Goal: Task Accomplishment & Management: Manage account settings

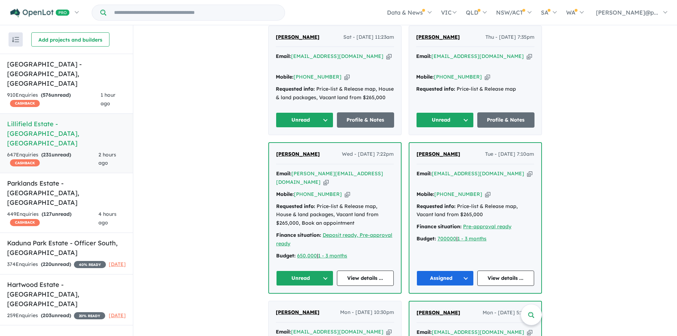
scroll to position [303, 0]
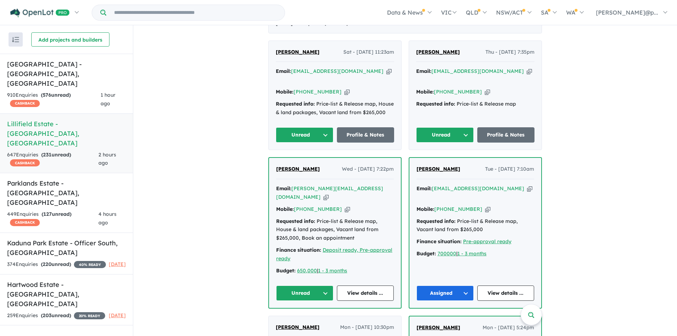
click at [345, 205] on icon "button" at bounding box center [347, 208] width 5 height 7
click at [329, 193] on icon "button" at bounding box center [325, 196] width 5 height 7
drag, startPoint x: 287, startPoint y: 159, endPoint x: 276, endPoint y: 160, distance: 11.4
click at [276, 165] on div "Megan King Wed - 24/09/2025, 7:22pm" at bounding box center [335, 172] width 118 height 14
copy span "[PERSON_NAME]"
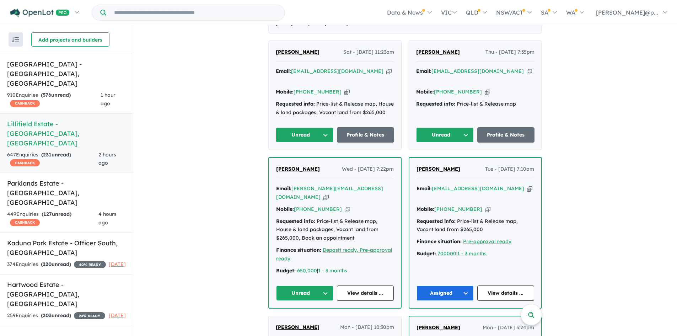
click at [367, 282] on div "Megan King Wed - 24/09/2025, 7:22pm Email: meg-king@outlook.com Copied! Mobile:…" at bounding box center [335, 233] width 132 height 150
click at [360, 285] on link "View details ..." at bounding box center [365, 292] width 57 height 15
click at [300, 287] on div "Megan King Wed - 24/09/2025, 7:22pm Email: meg-king@outlook.com Copied! Mobile:…" at bounding box center [335, 233] width 132 height 150
click at [300, 285] on button "Unread" at bounding box center [304, 292] width 57 height 15
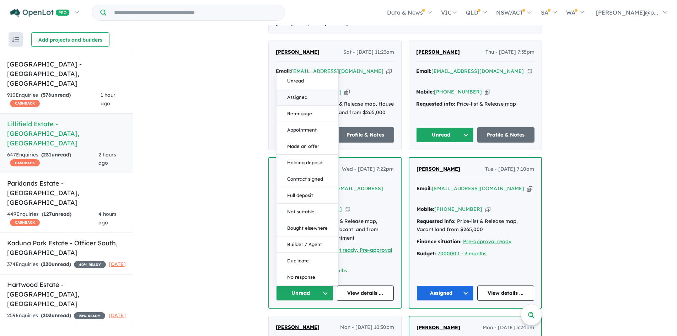
click at [296, 89] on button "Assigned" at bounding box center [308, 97] width 62 height 16
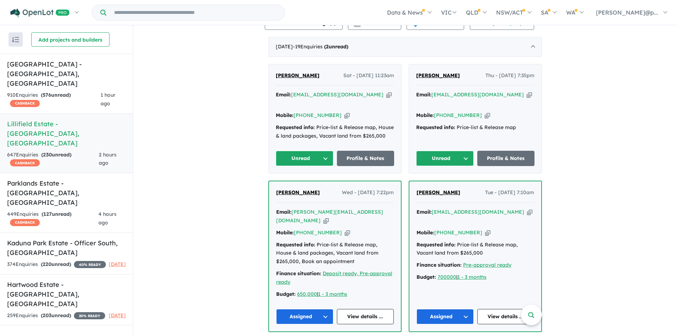
scroll to position [279, 0]
click at [485, 111] on icon "button" at bounding box center [487, 114] width 5 height 7
click at [502, 90] on div "Email: revinkevin62@yahoo.com Copied!" at bounding box center [475, 98] width 118 height 17
click at [527, 91] on icon "button" at bounding box center [529, 94] width 5 height 7
drag, startPoint x: 451, startPoint y: 73, endPoint x: 410, endPoint y: 74, distance: 42.0
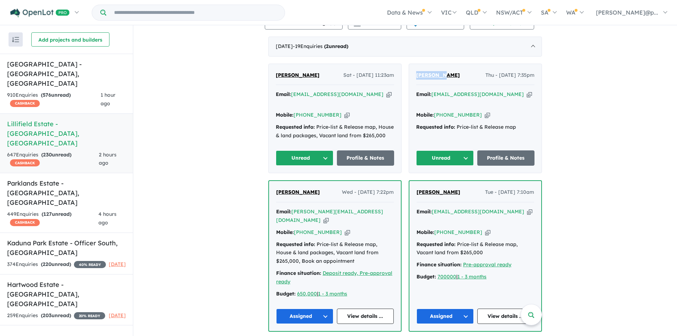
click at [410, 74] on div "Kevin Beh Thu - 25/09/2025, 7:35pm Email: revinkevin62@yahoo.com Copied! Mobile…" at bounding box center [475, 118] width 133 height 109
copy span "Kevin Beh"
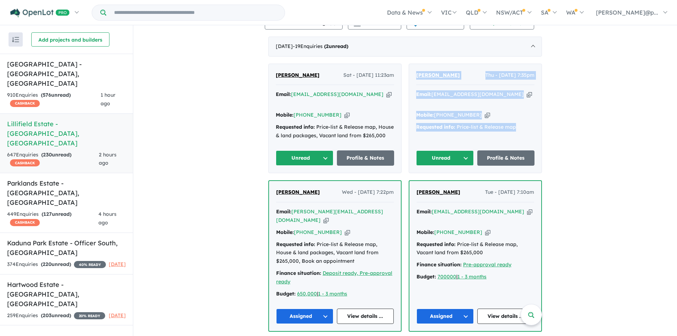
drag, startPoint x: 516, startPoint y: 127, endPoint x: 410, endPoint y: 69, distance: 120.1
click at [410, 69] on div "Kevin Beh Thu - 25/09/2025, 7:35pm Email: revinkevin62@yahoo.com Copied! Mobile…" at bounding box center [475, 118] width 133 height 109
copy div "Kevin Beh Thu - 25/09/2025, 7:35pm Email: revinkevin62@yahoo.com Copied! Mobile…"
click at [444, 153] on button "Unread" at bounding box center [445, 157] width 58 height 15
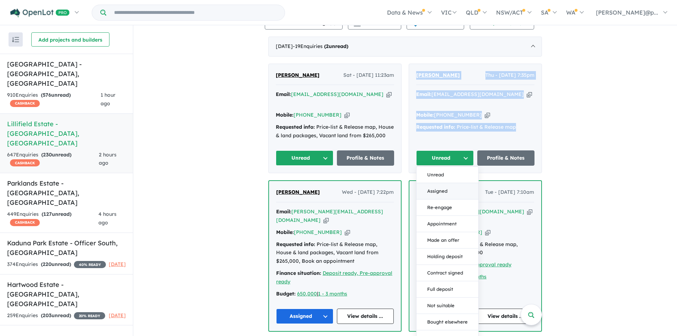
click at [435, 183] on button "Assigned" at bounding box center [448, 191] width 62 height 16
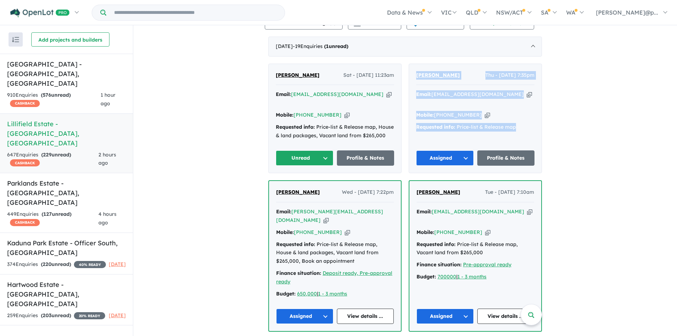
click at [344, 111] on icon "button" at bounding box center [346, 114] width 5 height 7
copy div "Kevin Beh Thu - 25/09/2025, 7:35pm Email: revinkevin62@yahoo.com Copied! Mobile…"
click at [386, 95] on icon "button" at bounding box center [388, 94] width 5 height 7
copy div "Kevin Beh Thu - 25/09/2025, 7:35pm Email: revinkevin62@yahoo.com Copied! Mobile…"
click at [322, 150] on button "Unread" at bounding box center [305, 157] width 58 height 15
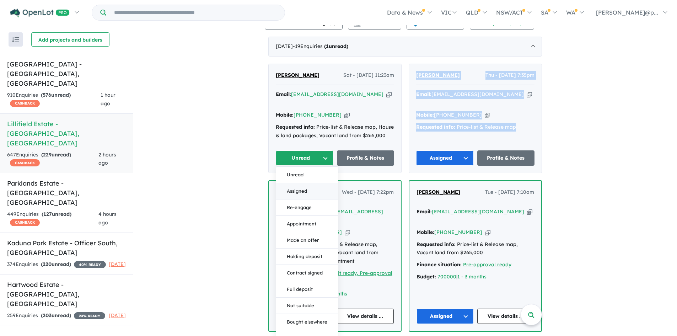
click at [309, 183] on button "Assigned" at bounding box center [307, 191] width 62 height 16
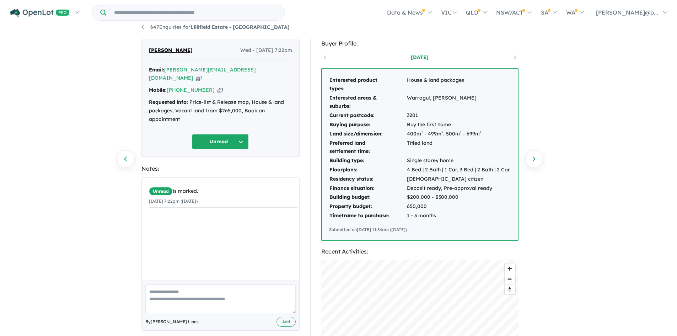
scroll to position [27, 0]
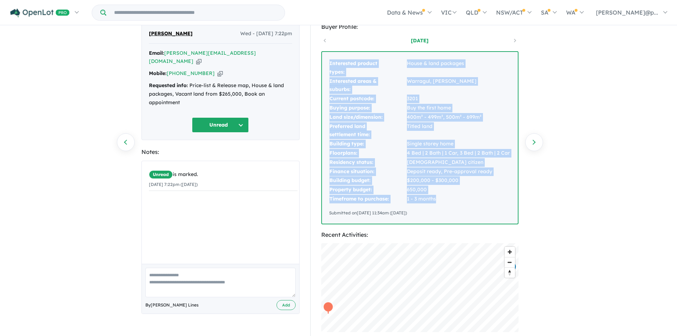
drag, startPoint x: 443, startPoint y: 203, endPoint x: 323, endPoint y: 63, distance: 184.0
click at [323, 63] on div "Interested product types: House & land packages Interested areas & suburbs: [GE…" at bounding box center [420, 138] width 196 height 172
copy tbody "Interested product types: House & land packages Interested areas & suburbs: [GE…"
